Goal: Task Accomplishment & Management: Manage account settings

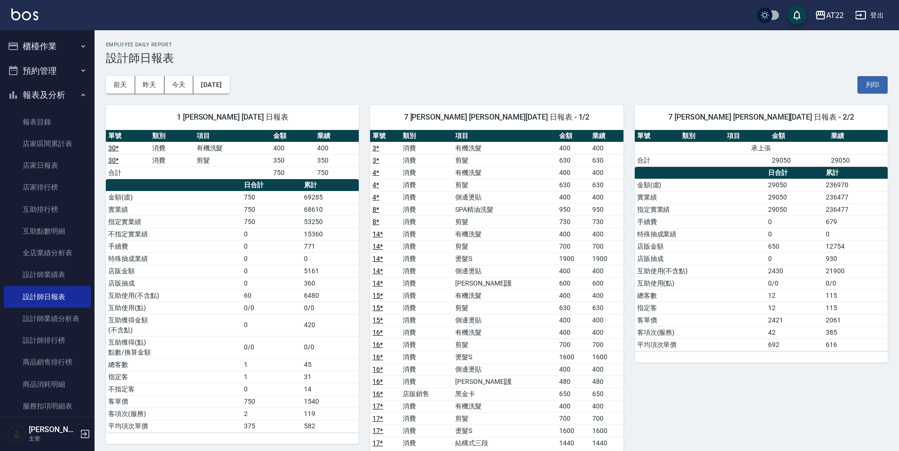
scroll to position [1181, 0]
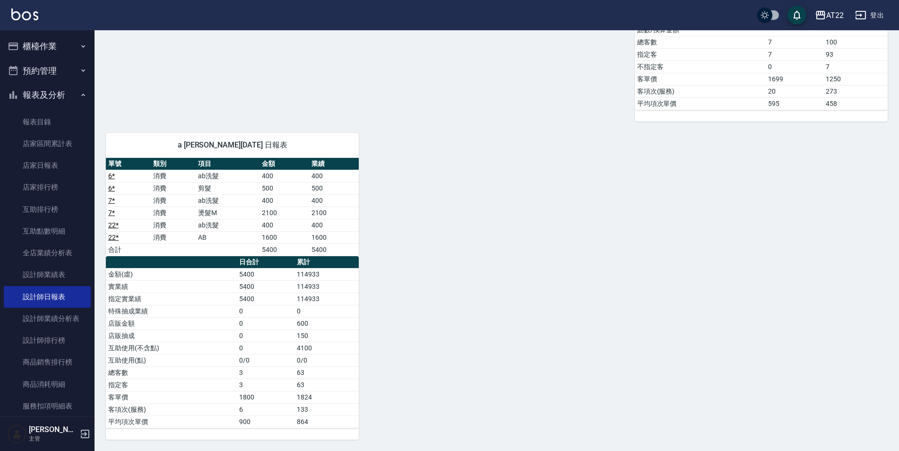
click at [48, 303] on link "設計師日報表" at bounding box center [47, 297] width 87 height 22
click at [58, 277] on link "設計師業績表" at bounding box center [47, 275] width 87 height 22
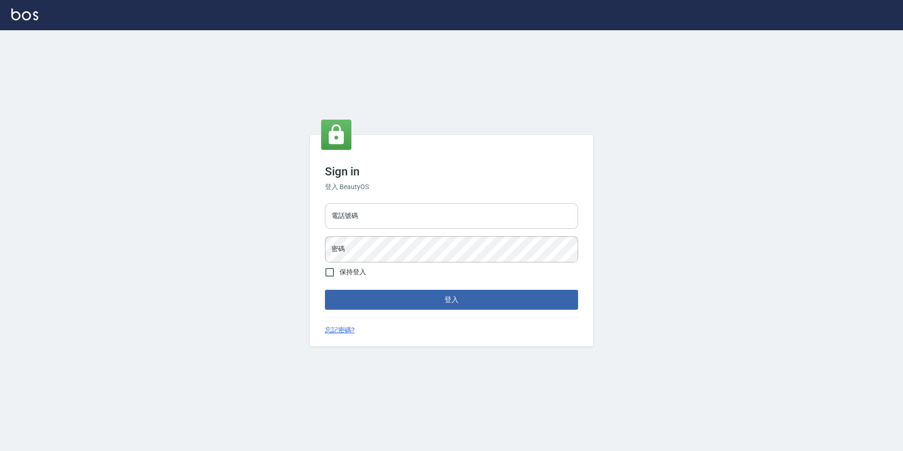
click at [395, 224] on input "電話號碼" at bounding box center [451, 216] width 253 height 26
click at [298, 8] on div at bounding box center [451, 15] width 903 height 30
click at [379, 219] on input "電話號碼" at bounding box center [451, 216] width 253 height 26
click at [325, 290] on button "登入" at bounding box center [451, 300] width 253 height 20
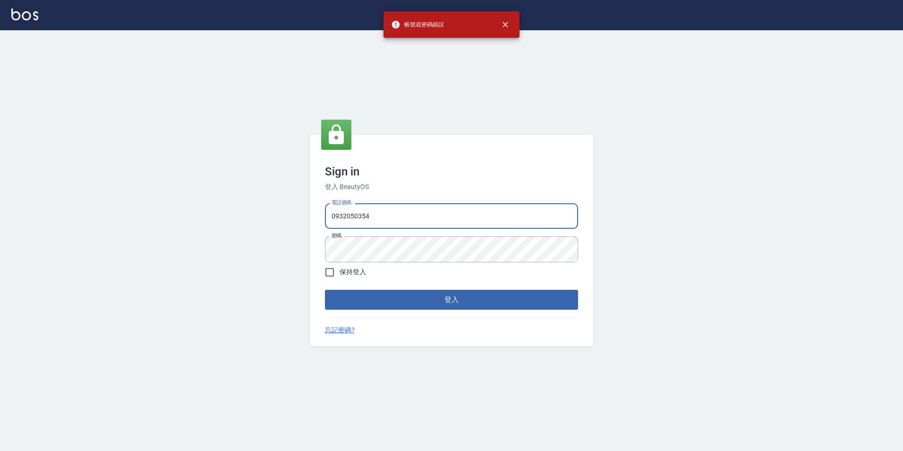
drag, startPoint x: 403, startPoint y: 221, endPoint x: 270, endPoint y: 177, distance: 139.5
click at [257, 163] on div "Sign in 登入 BeautyOS 電話號碼 0932050354 電話號碼 密碼 密碼 保持登入 登入 忘記密碼?" at bounding box center [451, 240] width 903 height 421
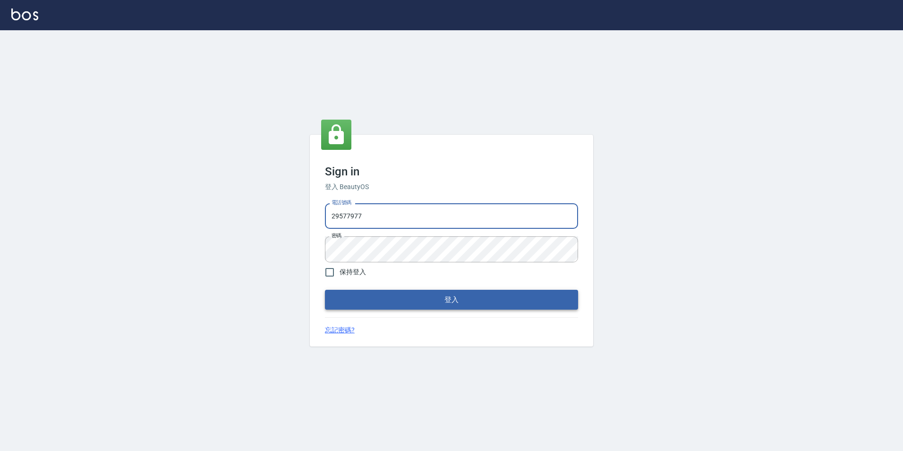
click at [325, 290] on button "登入" at bounding box center [451, 300] width 253 height 20
drag, startPoint x: 389, startPoint y: 215, endPoint x: 351, endPoint y: 209, distance: 38.2
click at [351, 209] on input "29577977" at bounding box center [451, 216] width 253 height 26
type input "29572957"
click at [325, 290] on button "登入" at bounding box center [451, 300] width 253 height 20
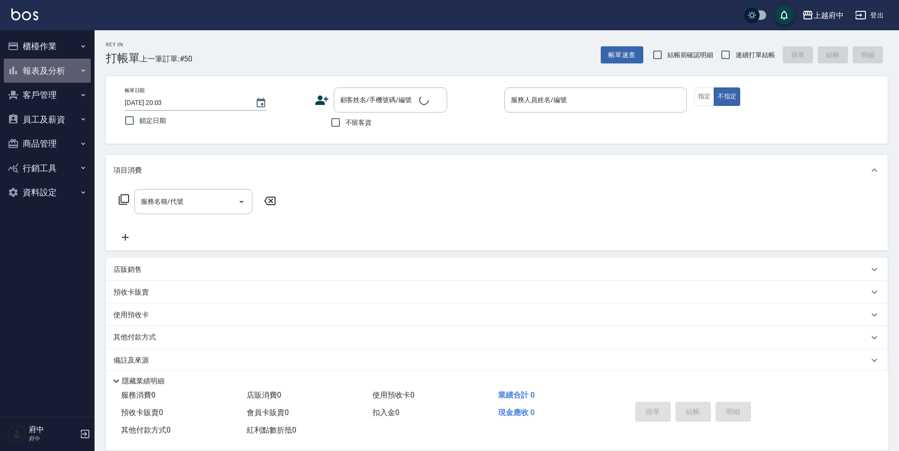
click at [43, 71] on button "報表及分析" at bounding box center [47, 71] width 87 height 25
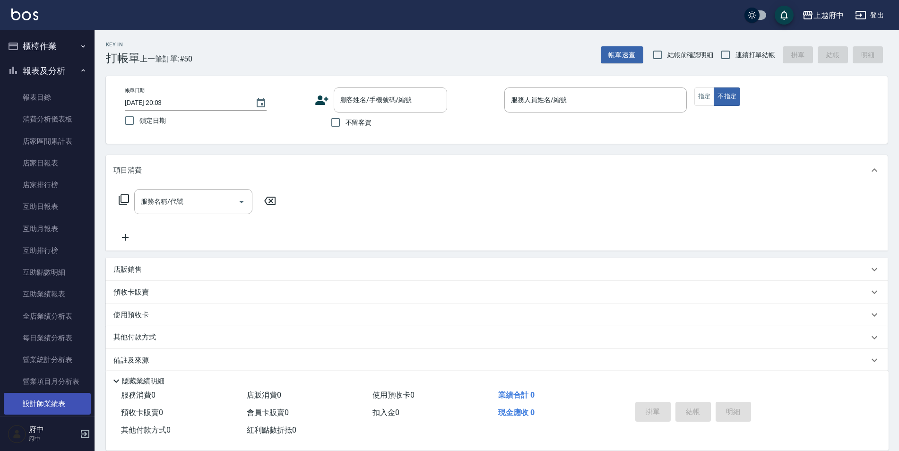
click at [38, 406] on link "設計師業績表" at bounding box center [47, 404] width 87 height 22
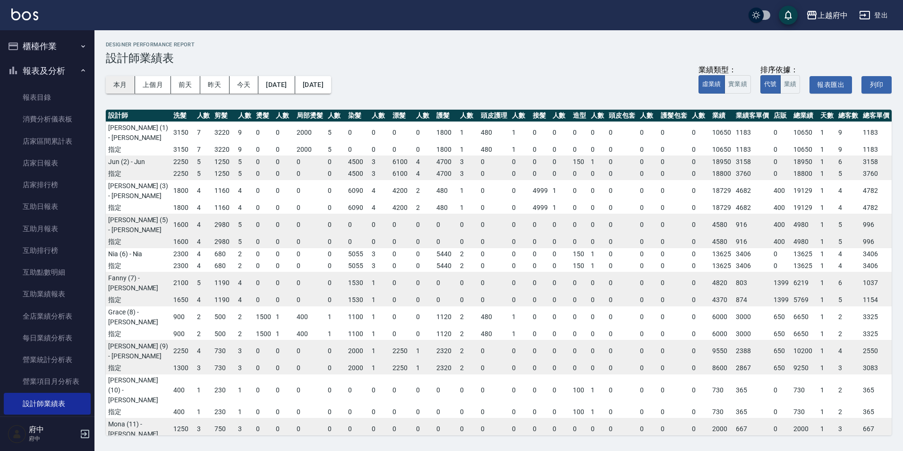
click at [120, 84] on button "本月" at bounding box center [120, 84] width 29 height 17
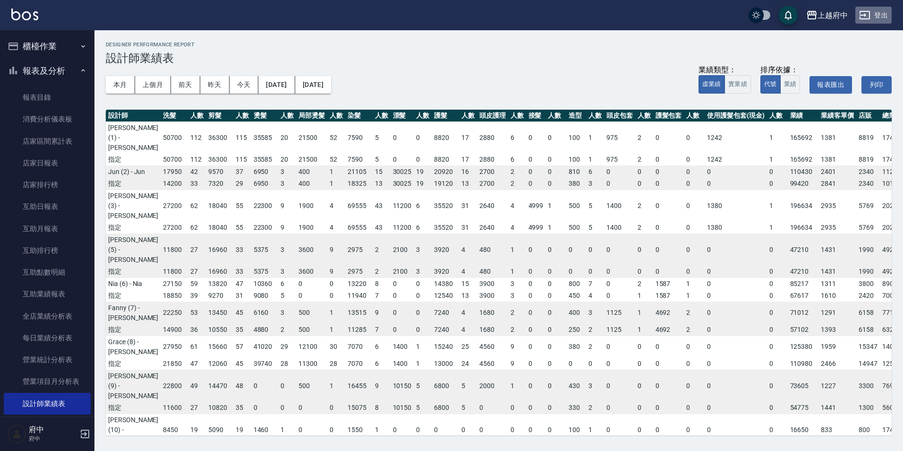
click at [880, 12] on button "登出" at bounding box center [874, 15] width 36 height 17
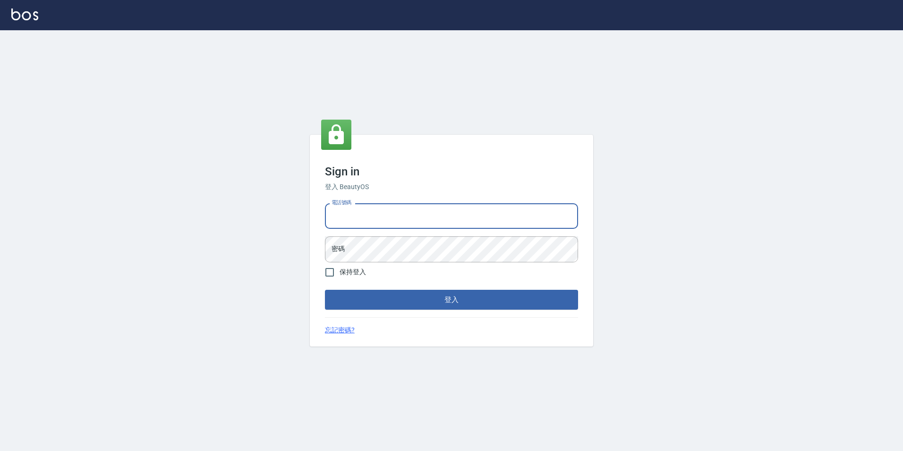
click at [366, 210] on input "電話號碼" at bounding box center [451, 216] width 253 height 26
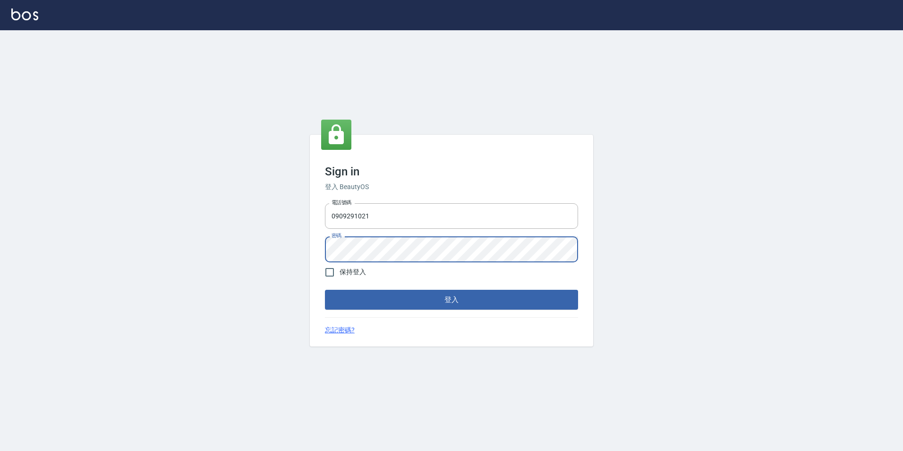
click at [325, 290] on button "登入" at bounding box center [451, 300] width 253 height 20
click at [257, 266] on div "Sign in 登入 BeautyOS 電話號碼 [PHONE_NUMBER] 電話號碼 密碼 密碼 保持登入 登入 忘記密碼?" at bounding box center [451, 240] width 903 height 421
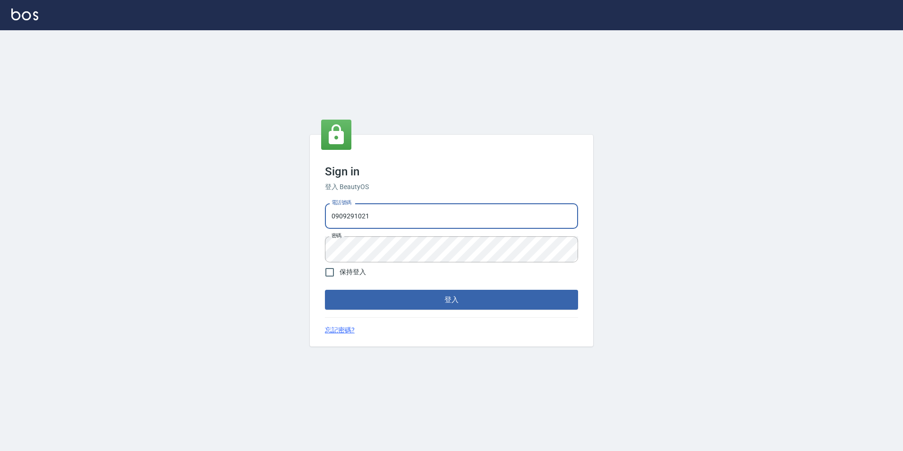
drag, startPoint x: 390, startPoint y: 220, endPoint x: 315, endPoint y: 237, distance: 77.0
click at [315, 237] on div "Sign in 登入 BeautyOS 電話號碼 [PHONE_NUMBER] 電話號碼 密碼 密碼 保持登入 登入 忘記密碼?" at bounding box center [451, 241] width 283 height 212
type input "0229521268"
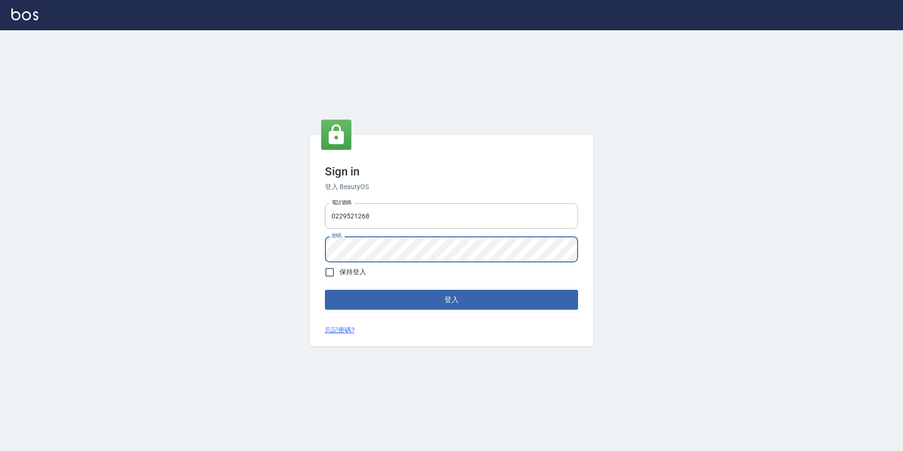
click at [325, 290] on button "登入" at bounding box center [451, 300] width 253 height 20
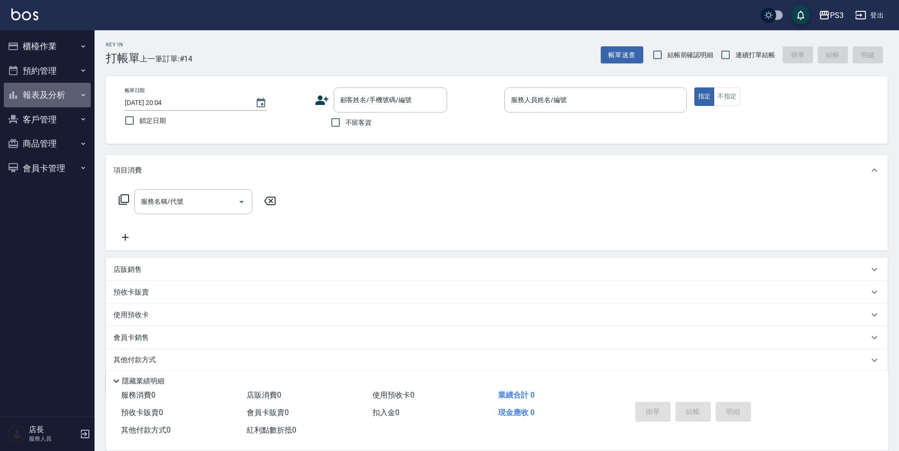
click at [65, 92] on button "報表及分析" at bounding box center [47, 95] width 87 height 25
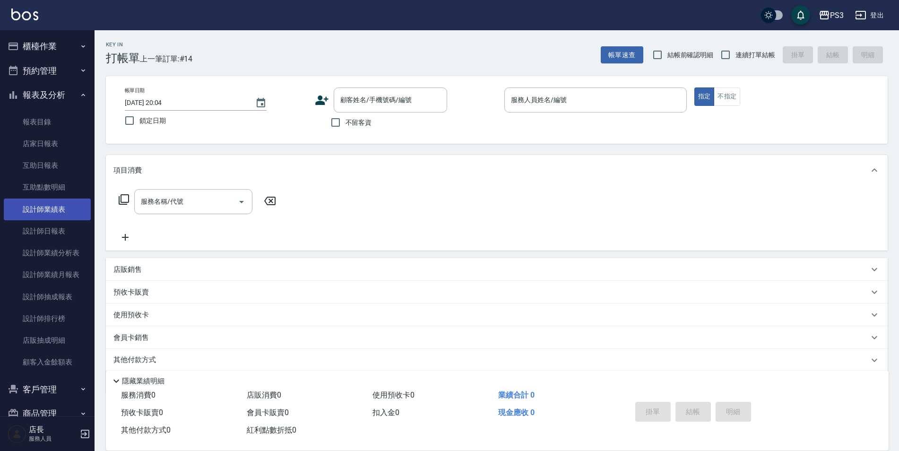
click at [38, 210] on link "設計師業績表" at bounding box center [47, 209] width 87 height 22
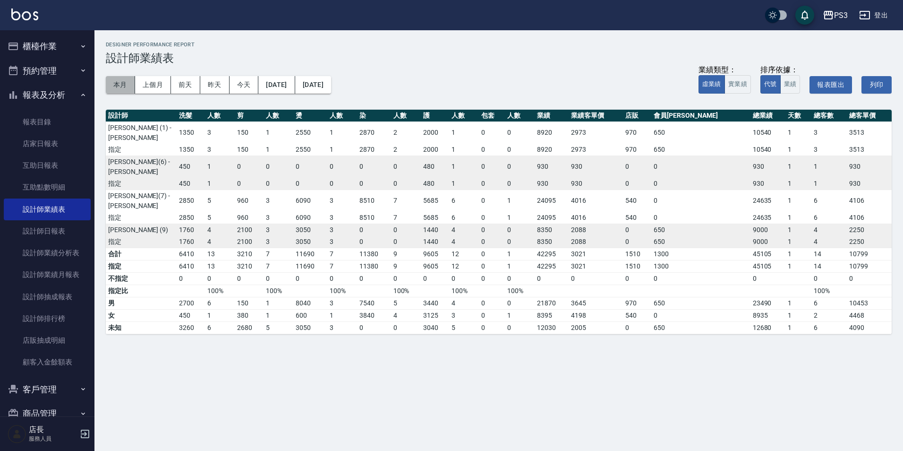
click at [121, 87] on button "本月" at bounding box center [120, 84] width 29 height 17
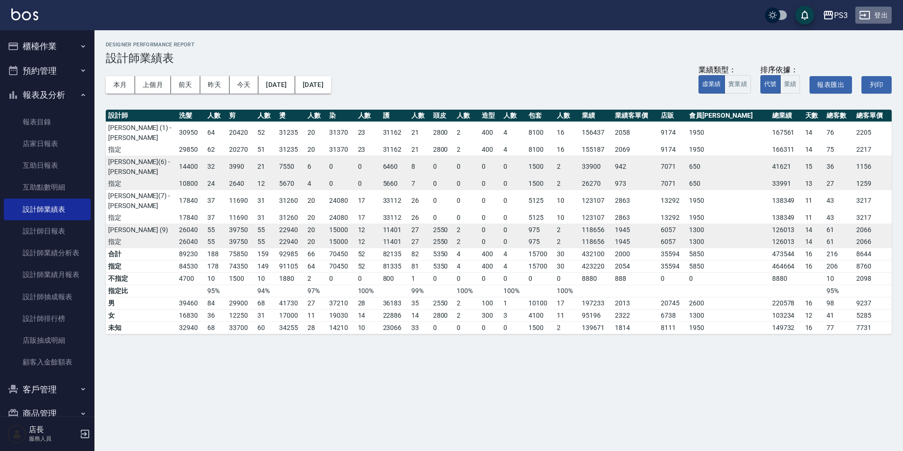
click at [879, 20] on button "登出" at bounding box center [874, 15] width 36 height 17
